Goal: Find specific page/section: Find specific page/section

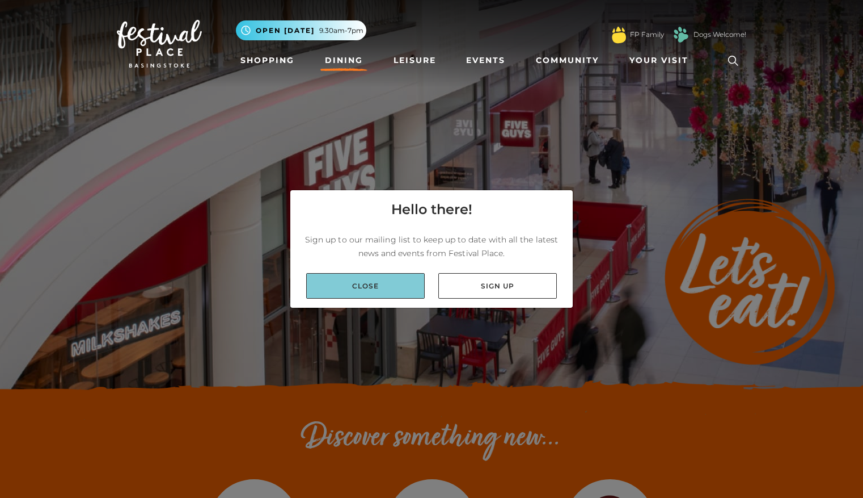
click at [373, 285] on link "Close" at bounding box center [365, 286] width 119 height 26
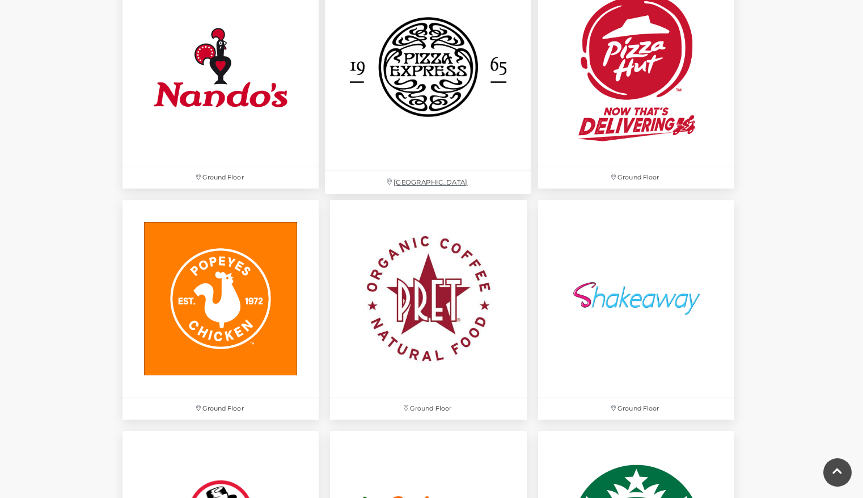
scroll to position [3065, 0]
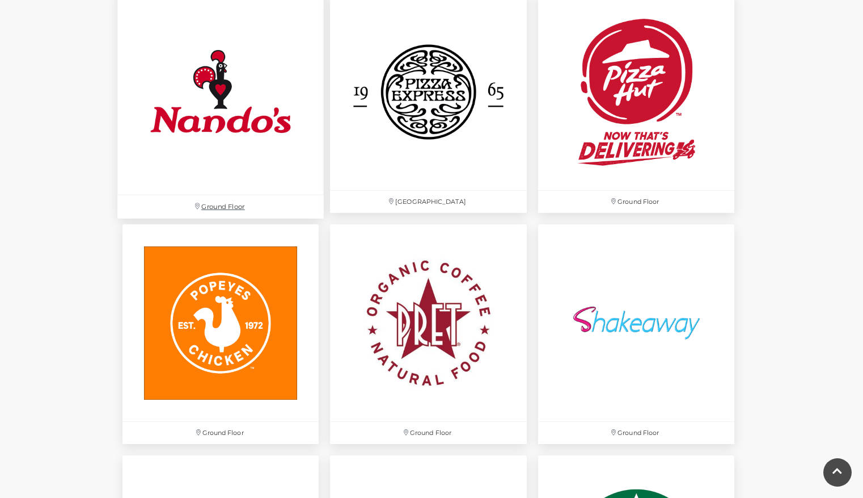
click at [251, 138] on img at bounding box center [220, 92] width 207 height 207
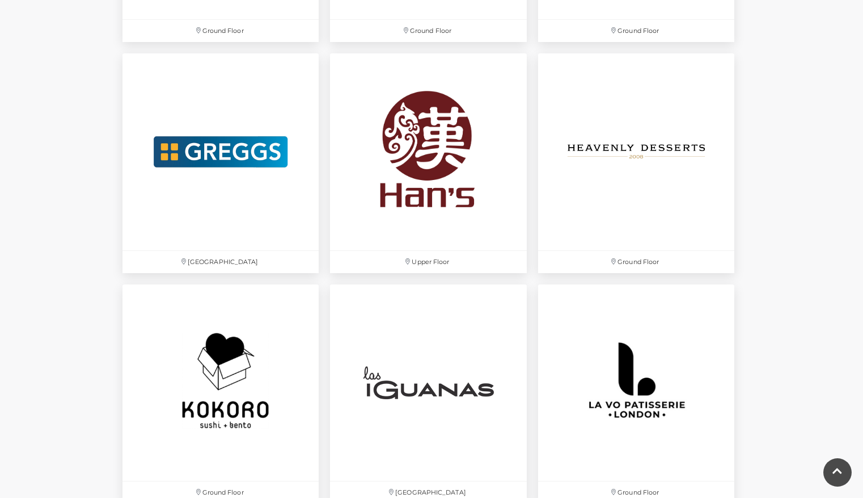
scroll to position [2311, 0]
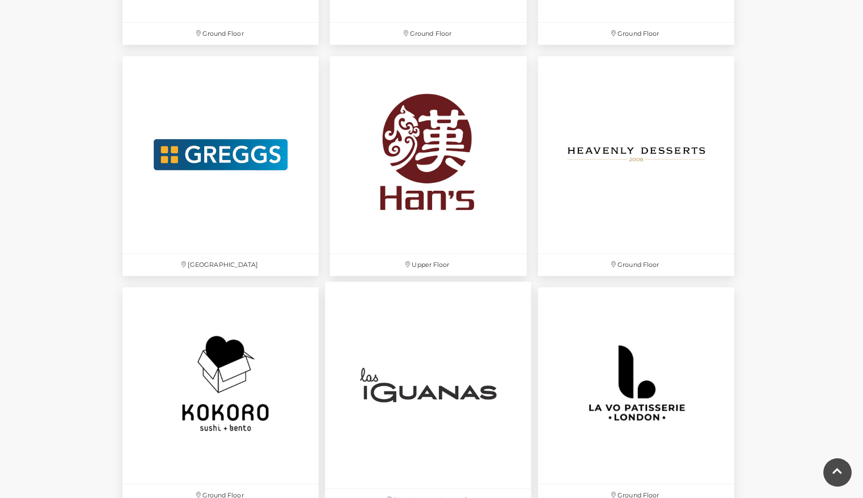
click at [399, 380] on img at bounding box center [429, 384] width 207 height 207
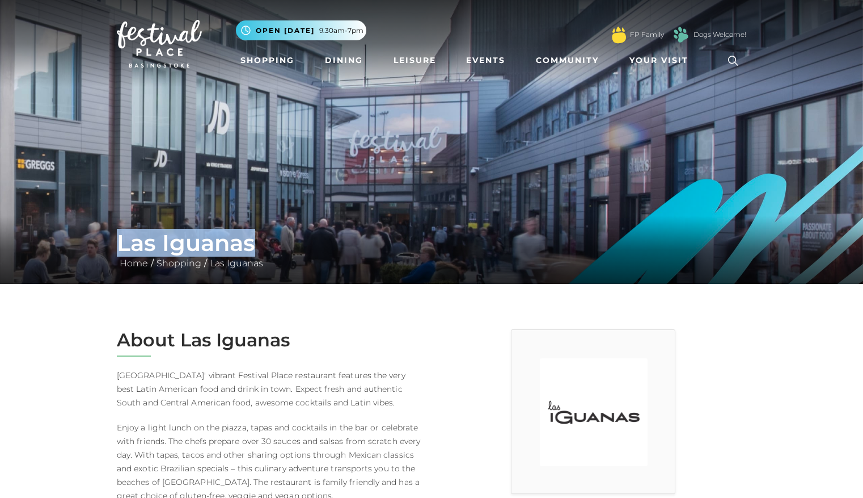
drag, startPoint x: 117, startPoint y: 245, endPoint x: 297, endPoint y: 238, distance: 180.0
click at [297, 238] on h1 "Las Iguanas" at bounding box center [432, 242] width 630 height 27
copy h1 "Las Iguanas"
